Goal: Transaction & Acquisition: Obtain resource

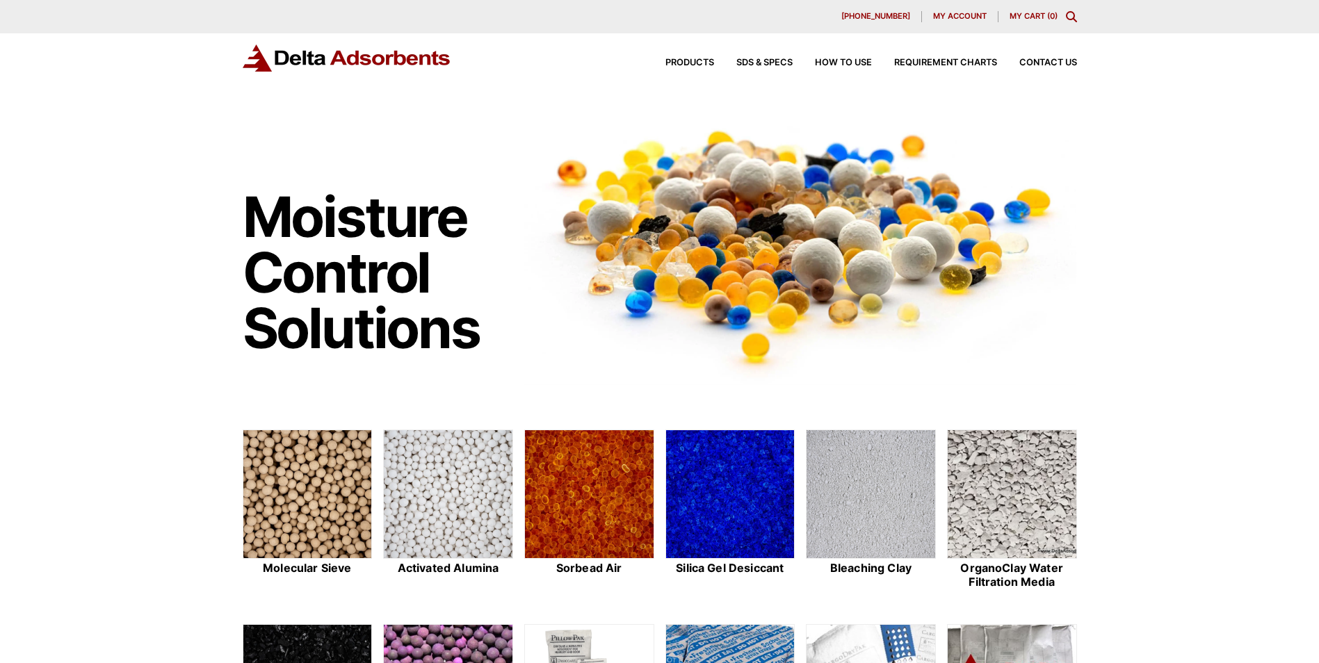
click at [1072, 15] on icon "Toggle Modal Content" at bounding box center [1071, 16] width 11 height 11
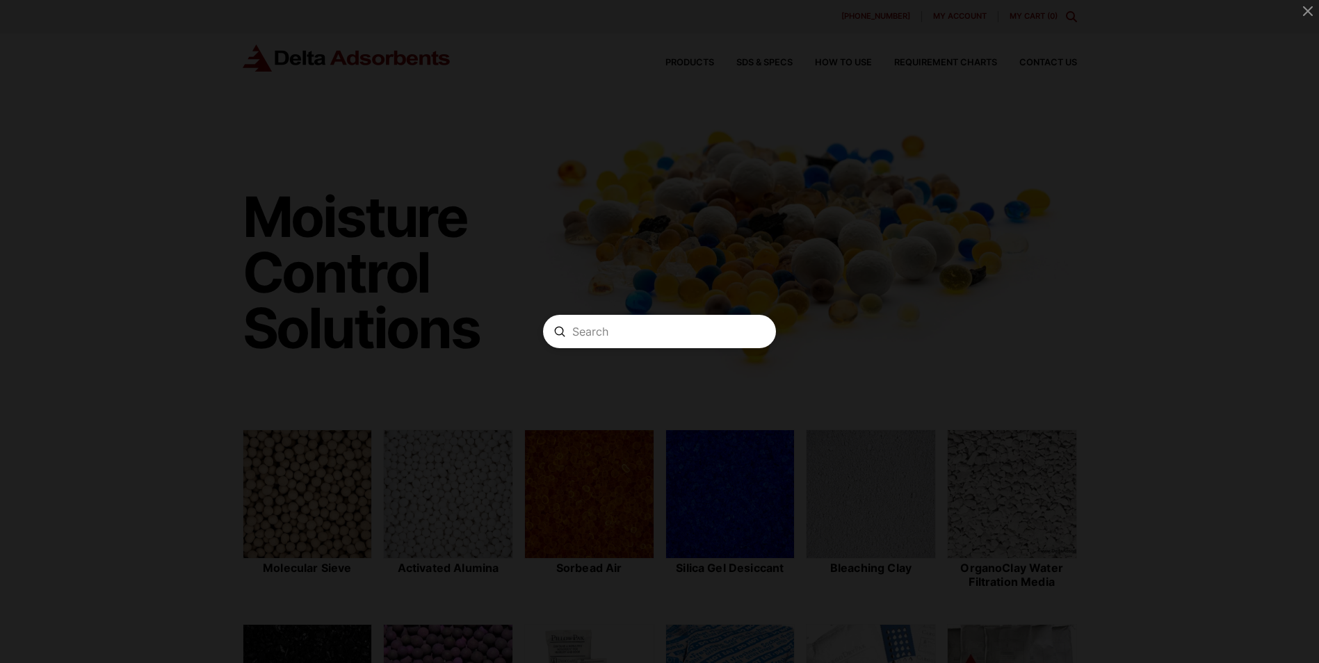
click at [660, 334] on input "Search" at bounding box center [659, 332] width 174 height 15
paste input "MOLECULAR SEIVE"
type input "MOLECULAR SEIVE"
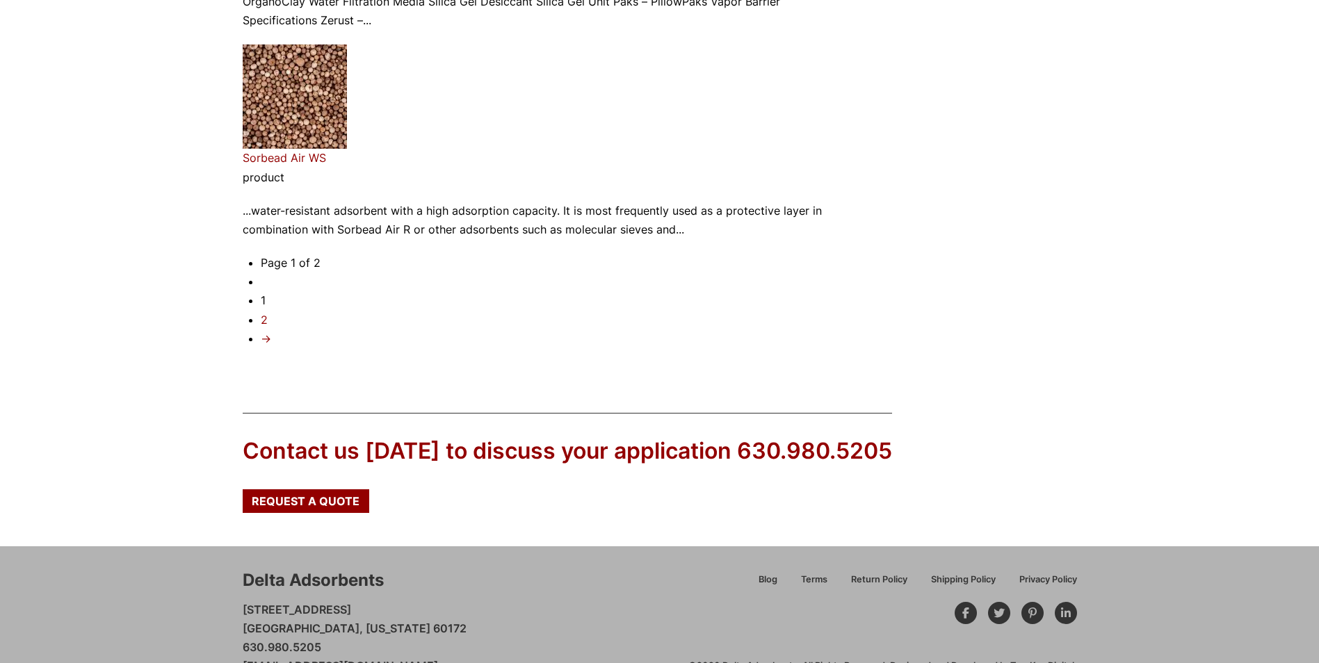
scroll to position [2493, 0]
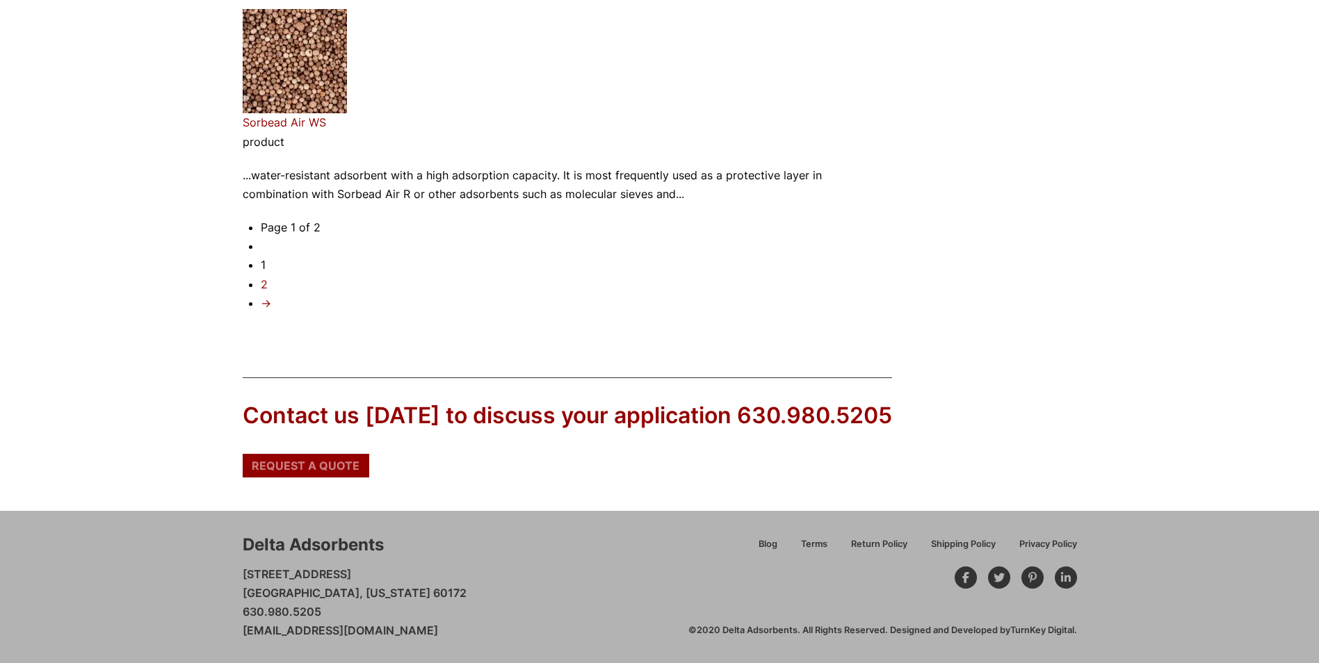
click at [300, 464] on span "Request a Quote" at bounding box center [306, 465] width 108 height 11
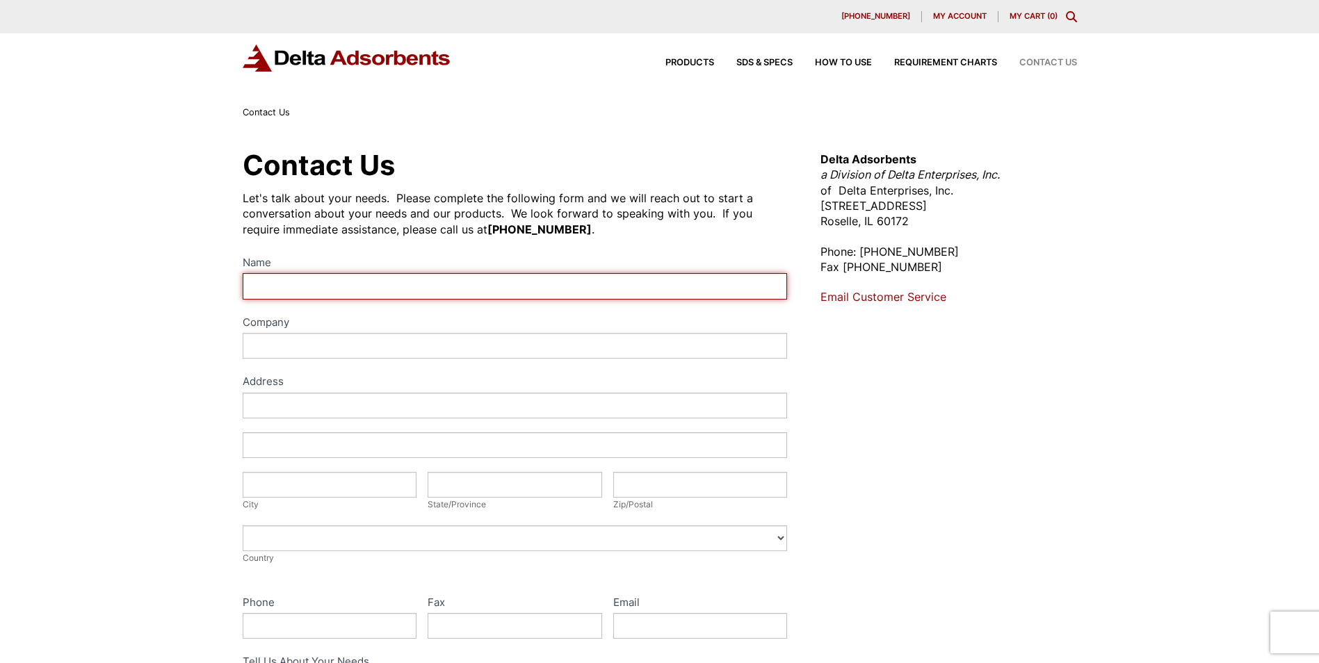
click at [354, 282] on input "Name" at bounding box center [515, 286] width 545 height 26
type input "[PERSON_NAME]"
type input "Residential Hydrogen Power"
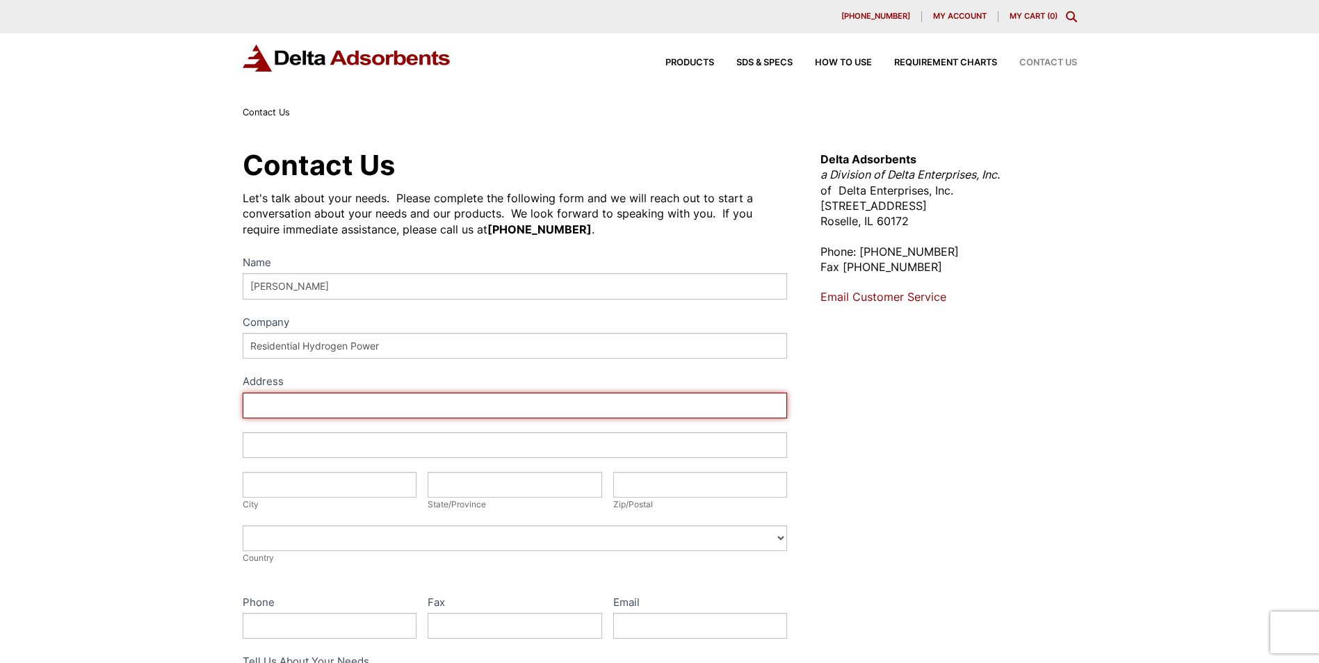
type input "[STREET_ADDRESS]"
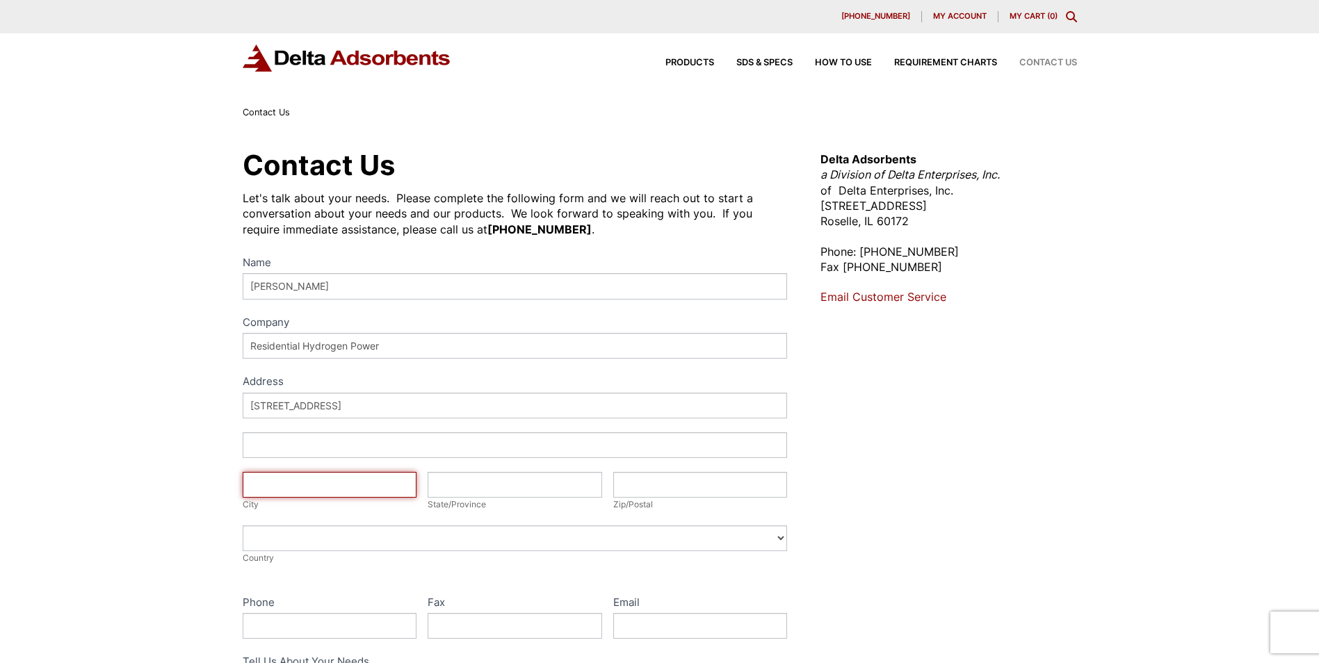
type input "[GEOGRAPHIC_DATA], [GEOGRAPHIC_DATA]"
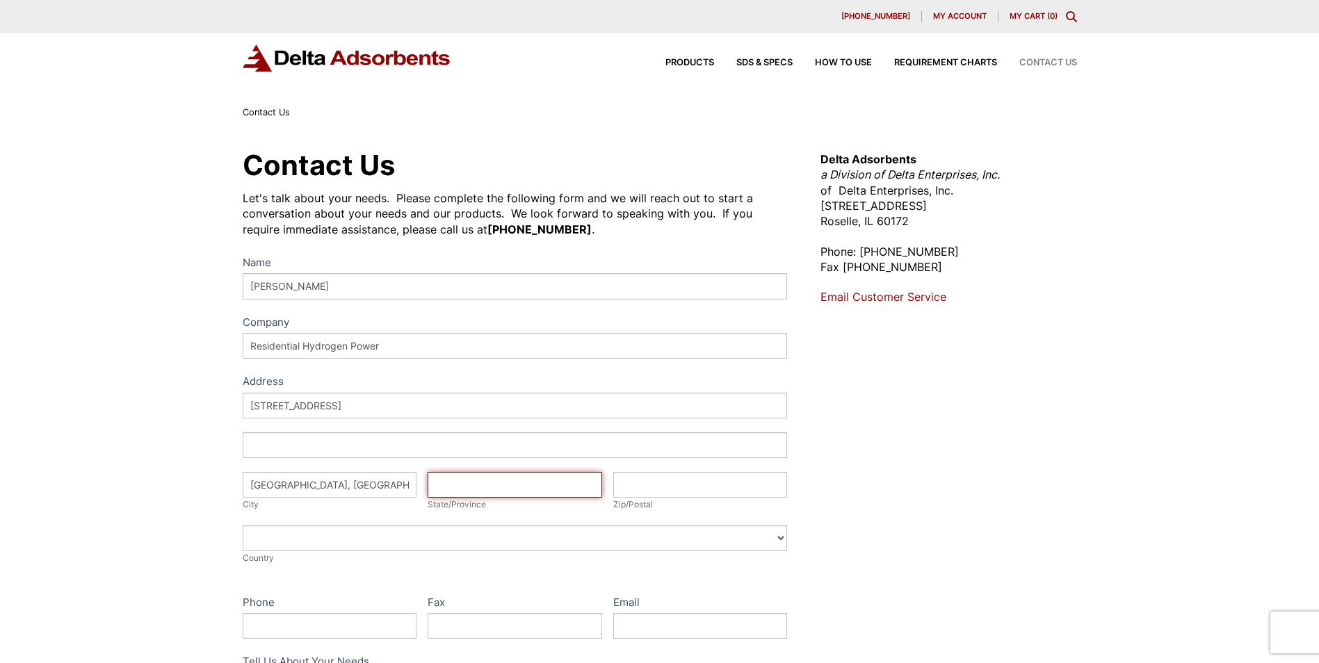
type input "OH"
type input "45377"
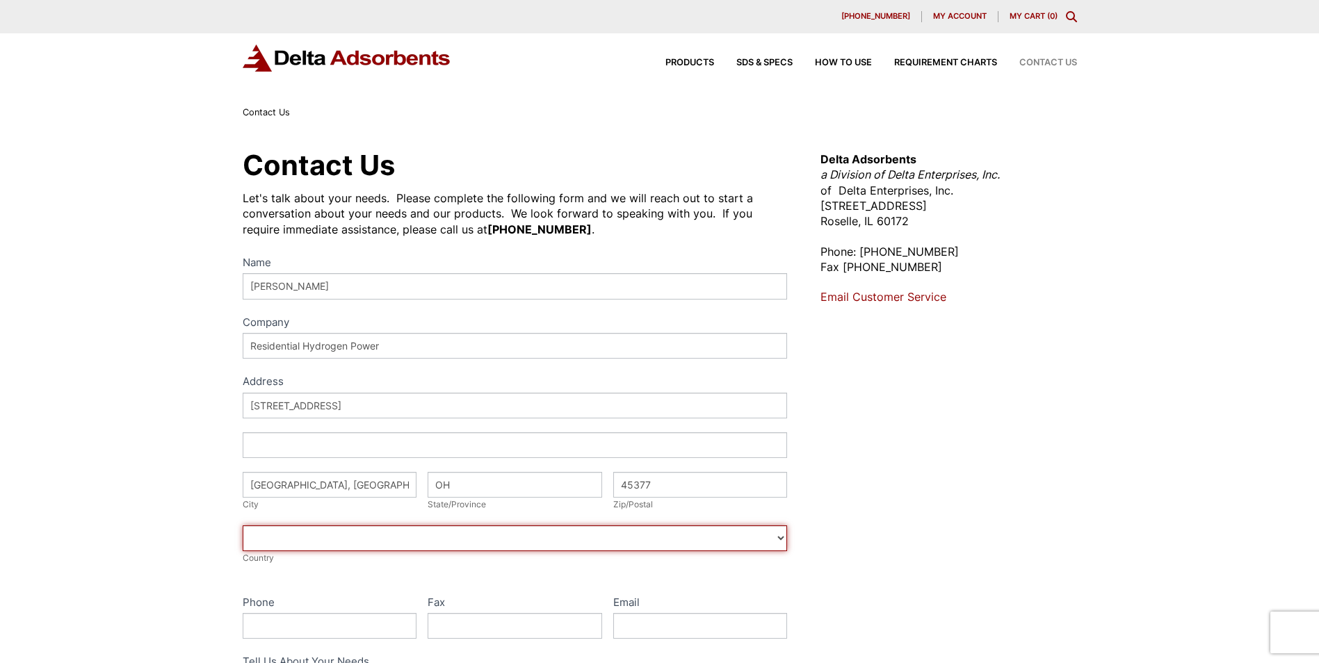
select select "[GEOGRAPHIC_DATA]"
type input "9374777620"
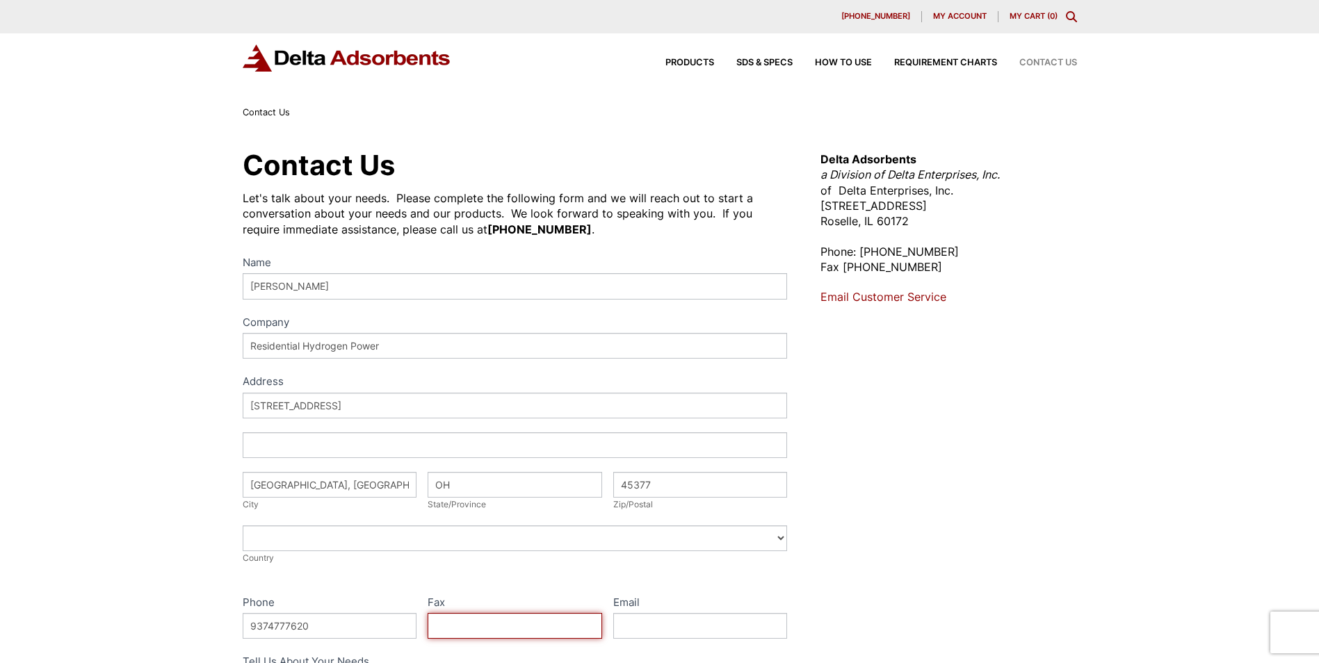
type input "[EMAIL_ADDRESS][DOMAIN_NAME]"
click at [176, 379] on div "Contact Us Let's talk about your needs. Please complete the following form and …" at bounding box center [659, 502] width 1319 height 765
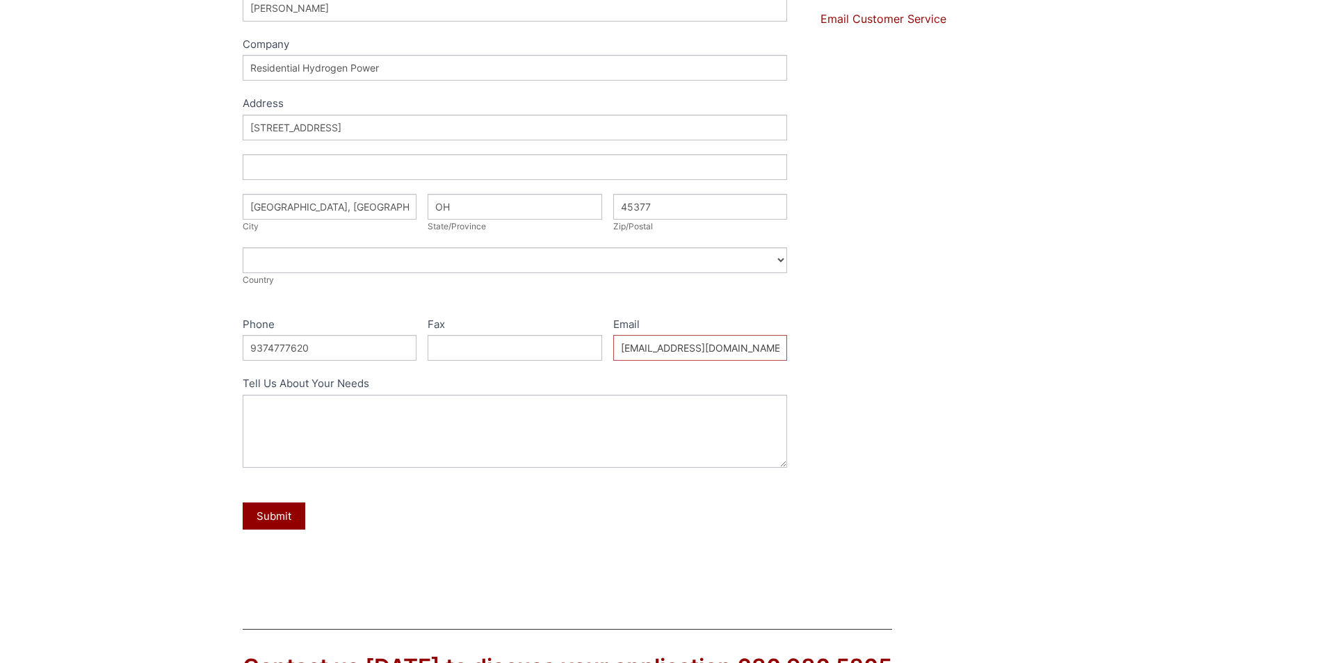
scroll to position [348, 0]
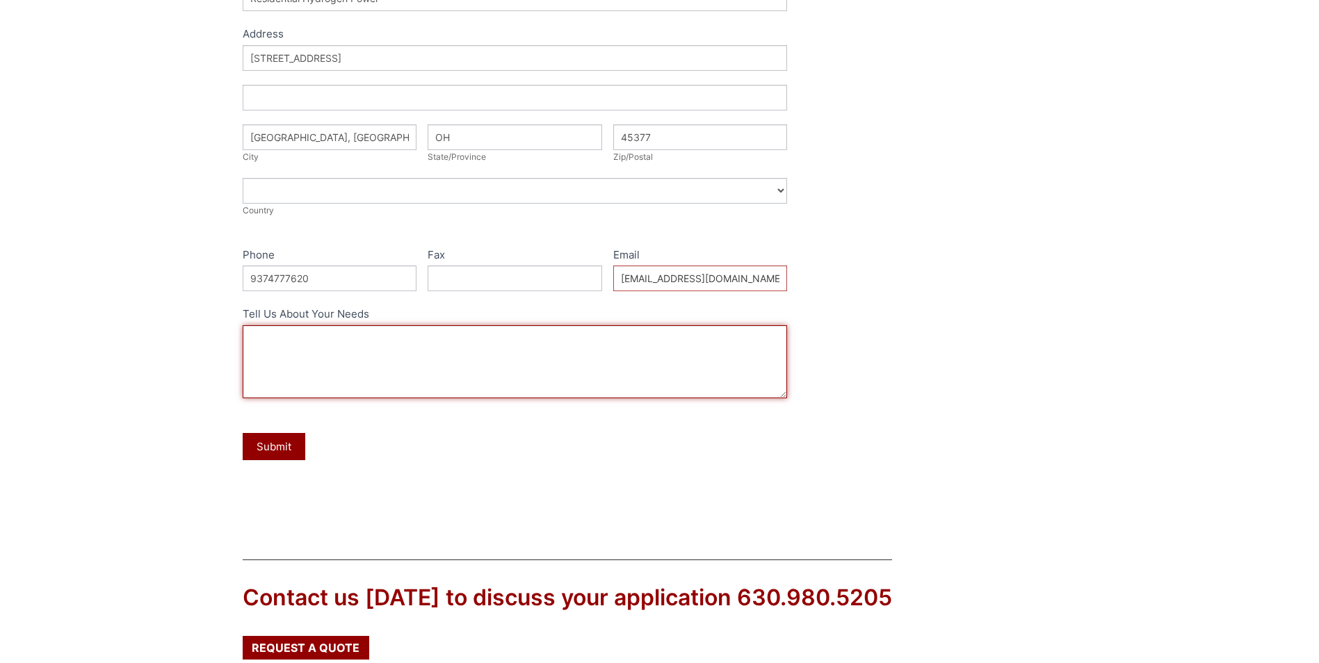
click at [322, 339] on textarea "Tell Us About Your Needs" at bounding box center [515, 361] width 545 height 73
paste textarea "MOLECULAR SEIVE. 3A 4x8 Molecular Sieve Desiccant, 330 lb. drum"
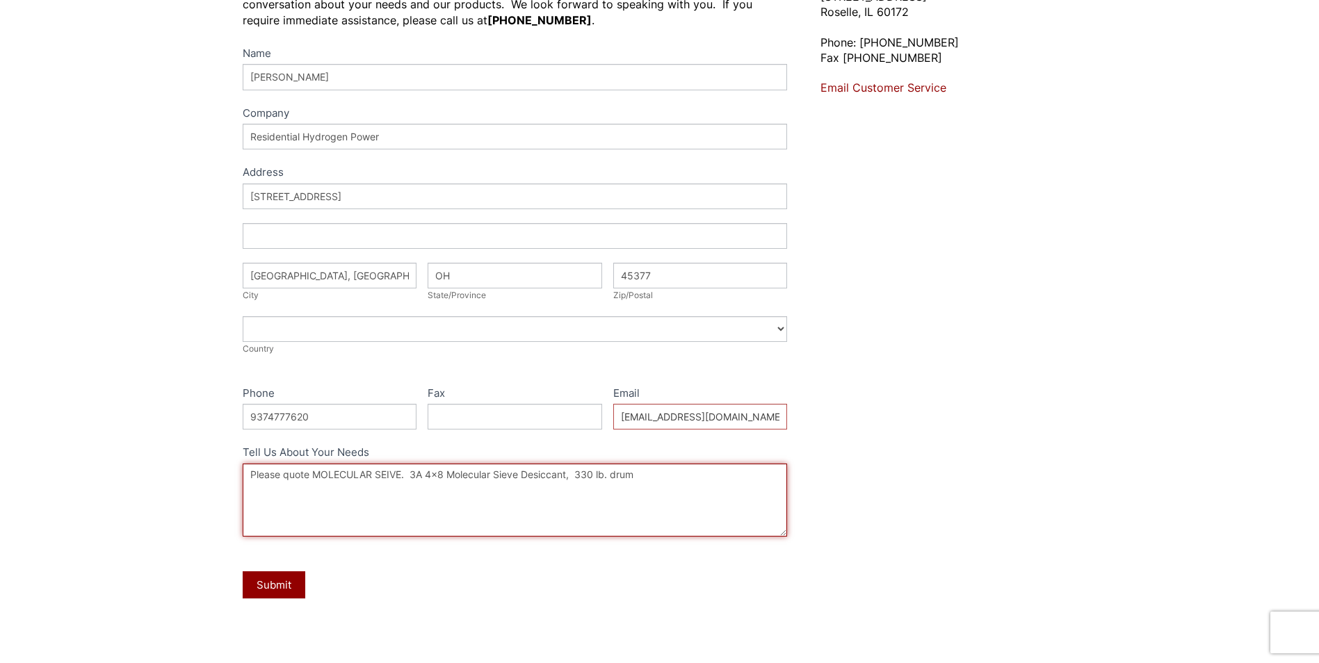
scroll to position [209, 0]
type textarea "Please quote MOLECULAR SEIVE. 3A 4x8 Molecular Sieve Desiccant, 330 lb. drum"
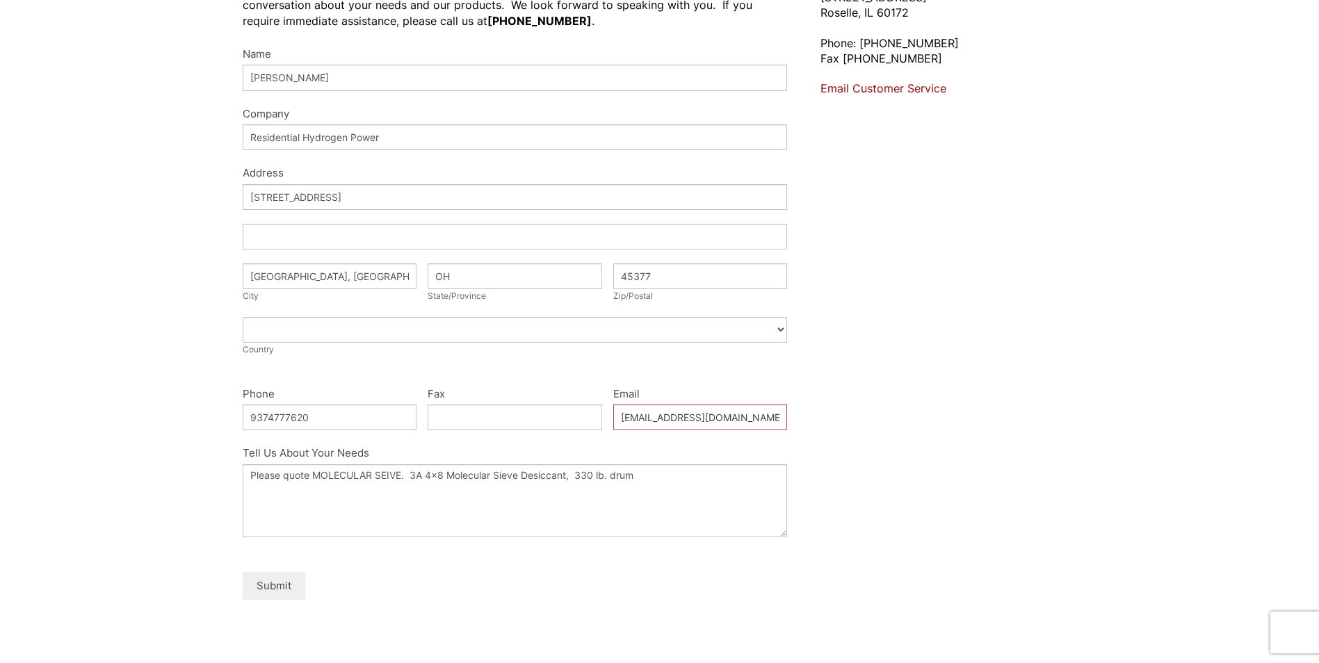
click at [280, 582] on button "Submit" at bounding box center [274, 585] width 63 height 27
